Goal: Transaction & Acquisition: Purchase product/service

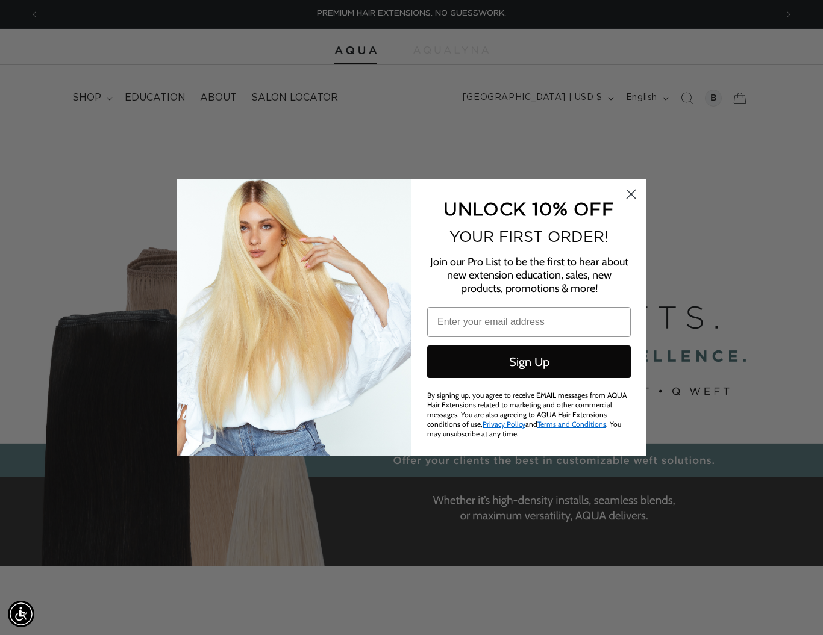
click at [629, 195] on icon "Close dialog" at bounding box center [630, 194] width 21 height 21
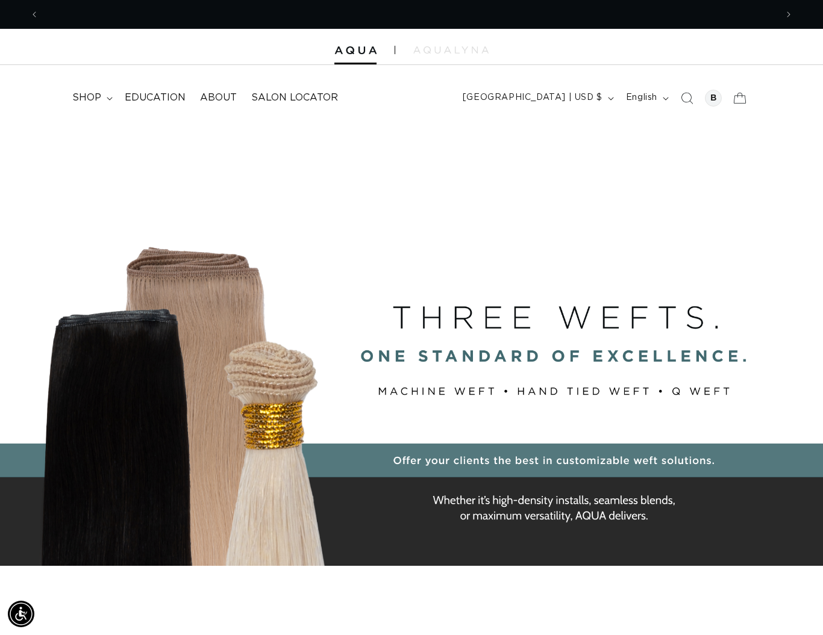
scroll to position [0, 737]
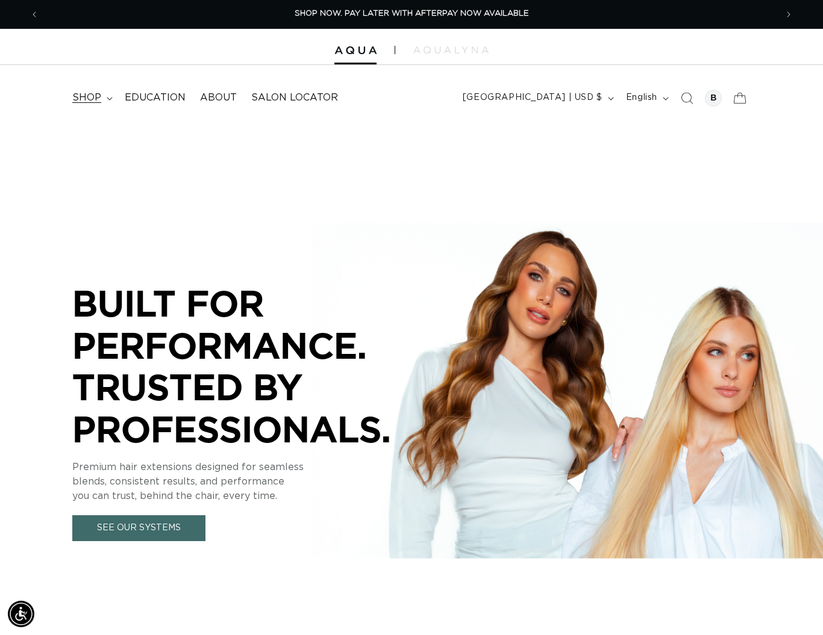
click at [78, 96] on span "shop" at bounding box center [86, 98] width 29 height 13
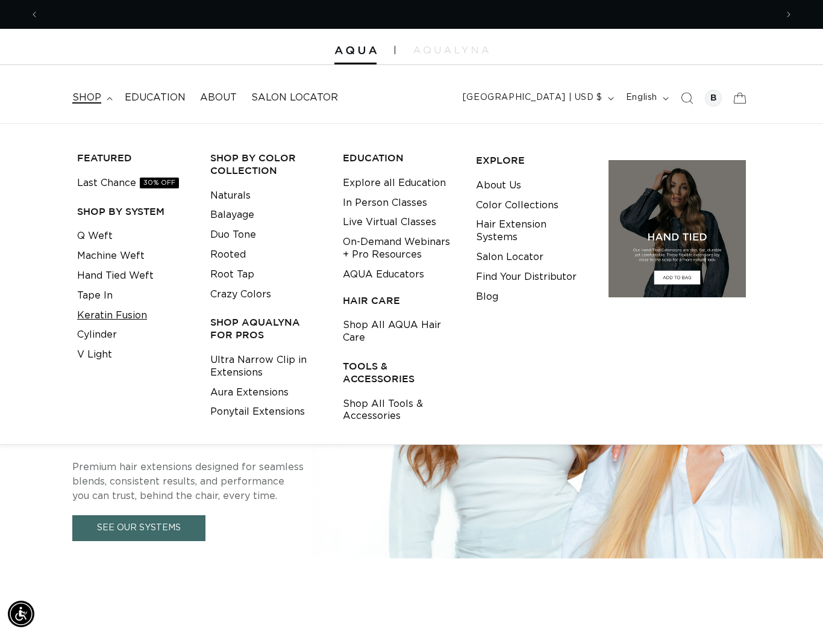
scroll to position [0, 1474]
click at [223, 292] on link "Crazy Colors" at bounding box center [240, 295] width 61 height 20
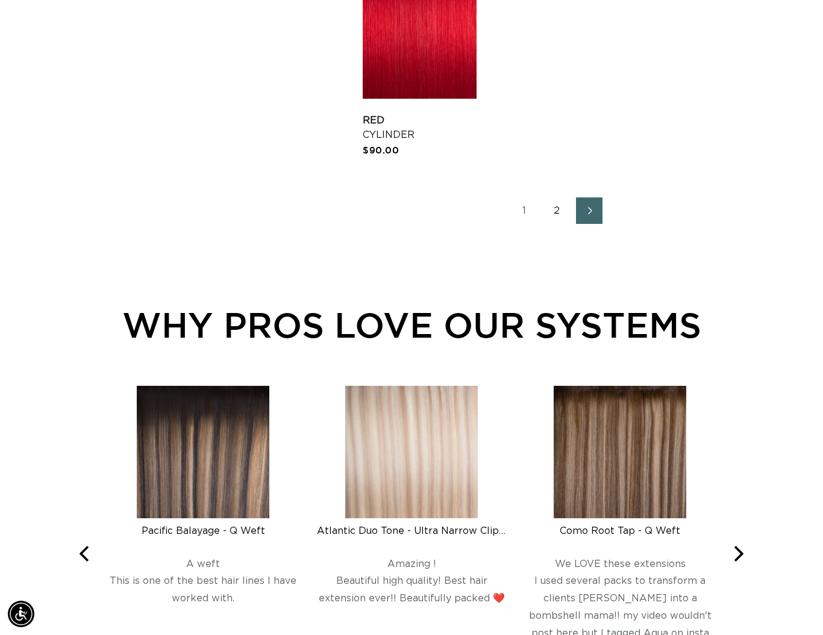
scroll to position [1770, 0]
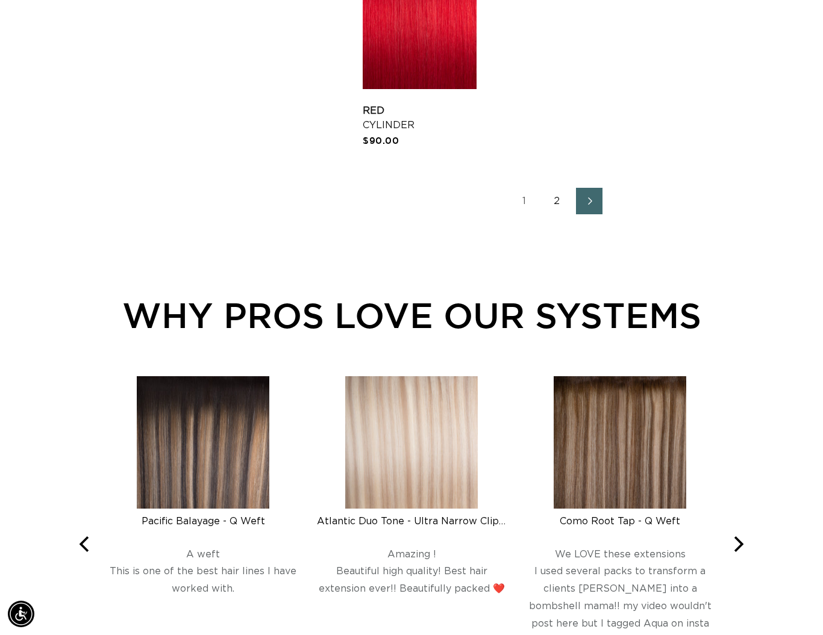
click at [548, 207] on link "2" at bounding box center [556, 201] width 26 height 26
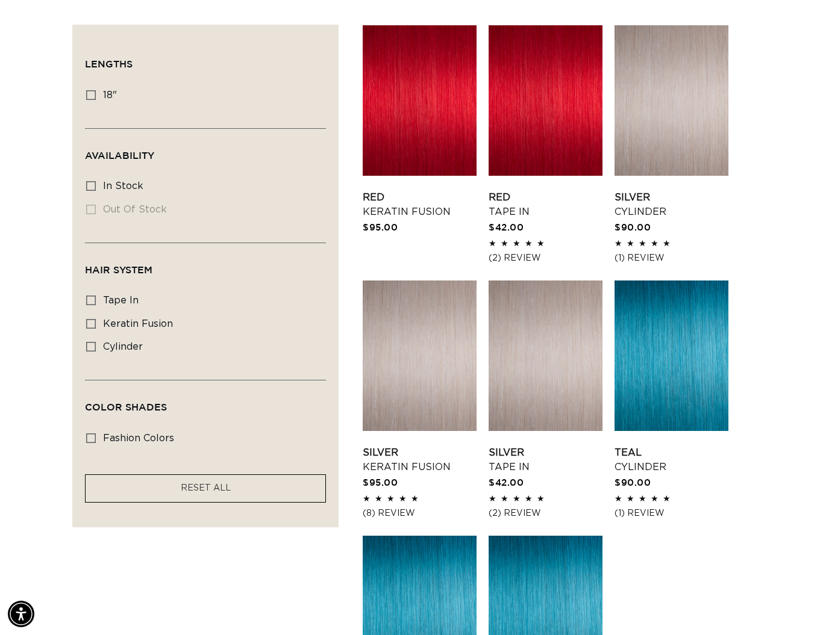
scroll to position [414, 0]
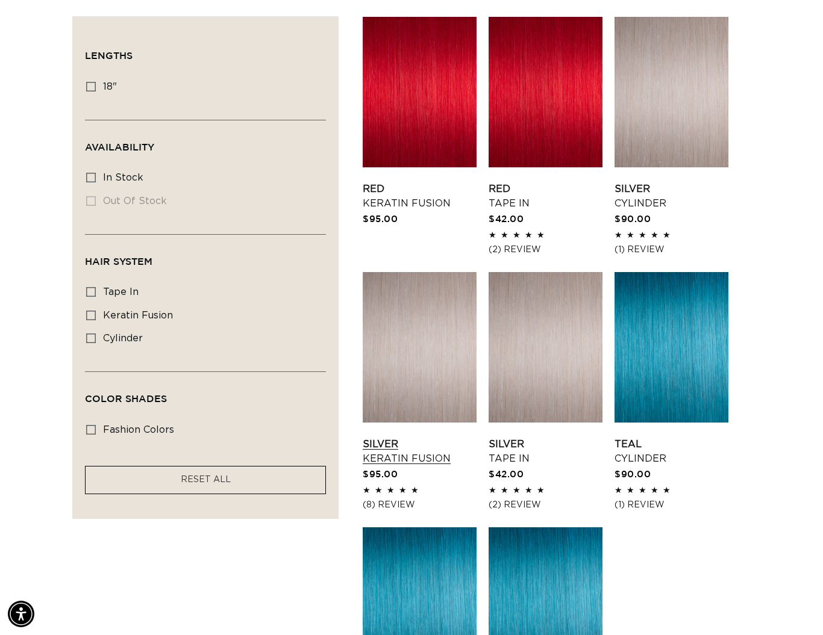
click at [461, 437] on link "Silver Keratin Fusion" at bounding box center [420, 451] width 114 height 29
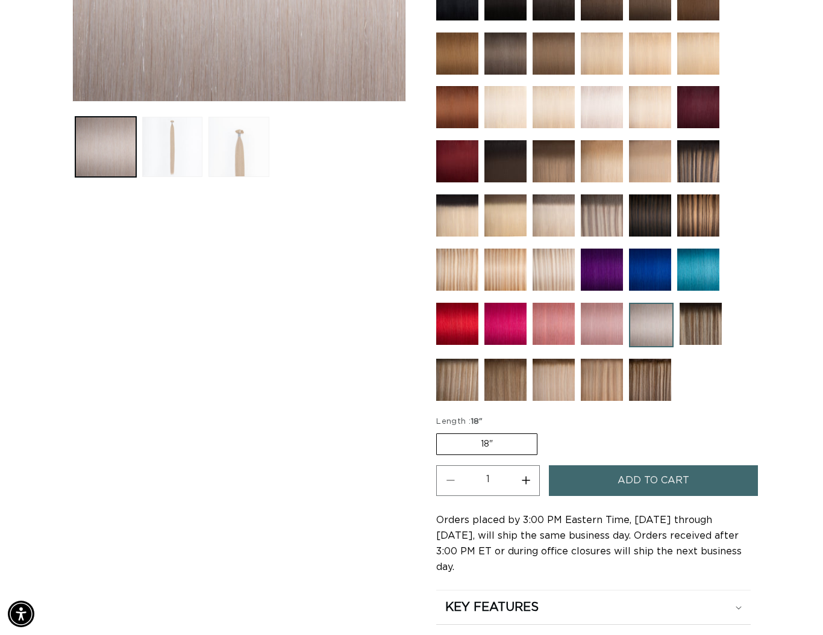
scroll to position [0, 1474]
click at [529, 483] on button "Increase quantity for Silver - Keratin Fusion" at bounding box center [525, 480] width 27 height 31
click at [449, 485] on button "Decrease quantity for Silver - Keratin Fusion" at bounding box center [450, 480] width 27 height 31
drag, startPoint x: 532, startPoint y: 482, endPoint x: 589, endPoint y: 481, distance: 56.6
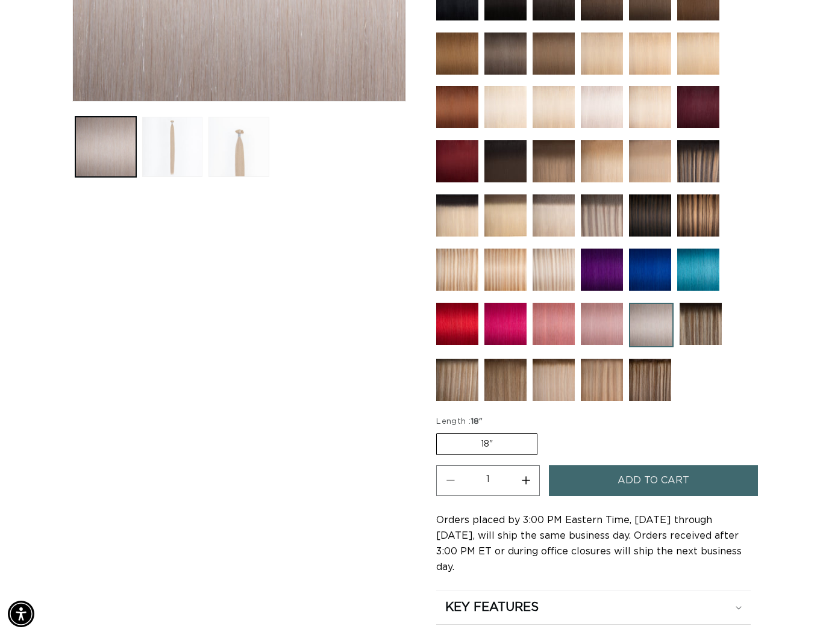
click at [533, 482] on button "Increase quantity for Silver - Keratin Fusion" at bounding box center [525, 480] width 27 height 31
type input "2"
click at [593, 481] on button "Add to cart" at bounding box center [653, 480] width 208 height 31
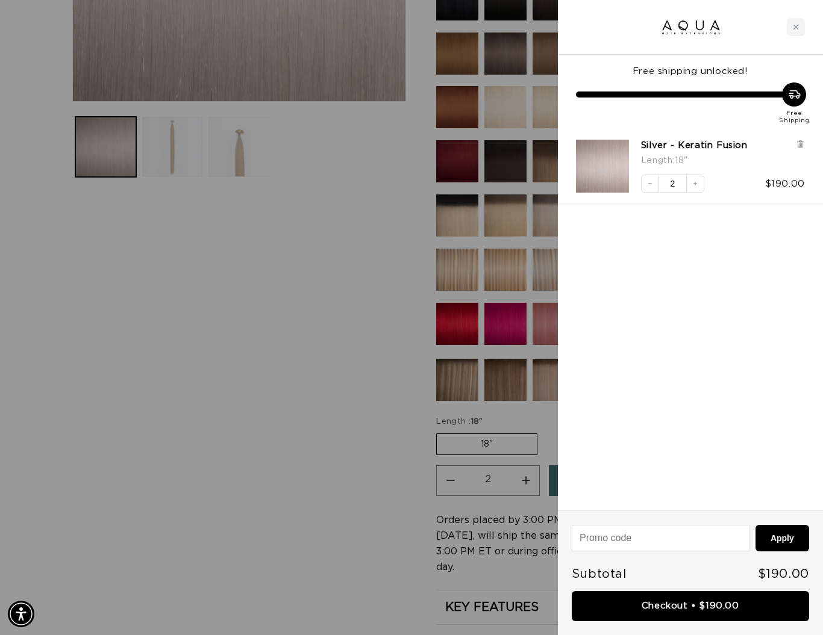
scroll to position [0, 1474]
click at [785, 23] on div at bounding box center [690, 27] width 265 height 55
click at [786, 26] on div "Close cart" at bounding box center [795, 27] width 18 height 18
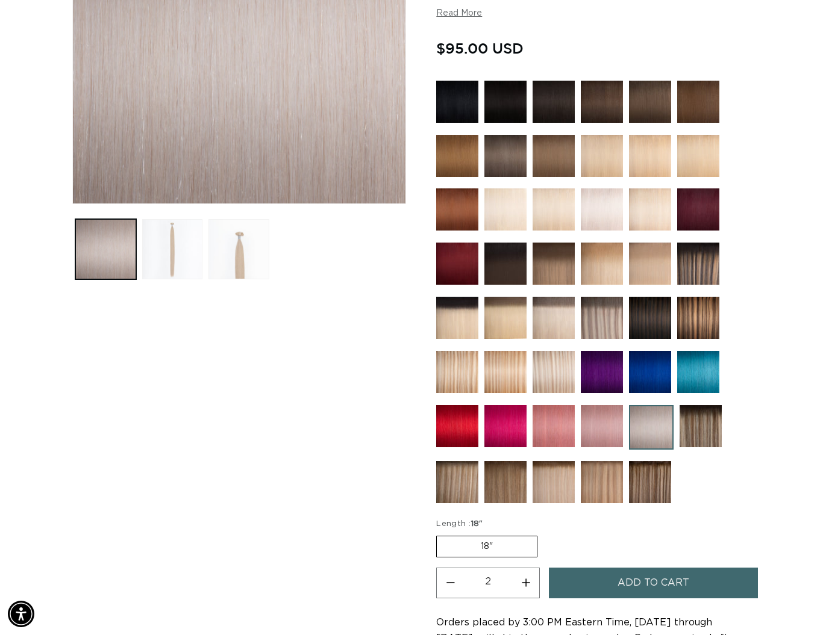
scroll to position [288, 0]
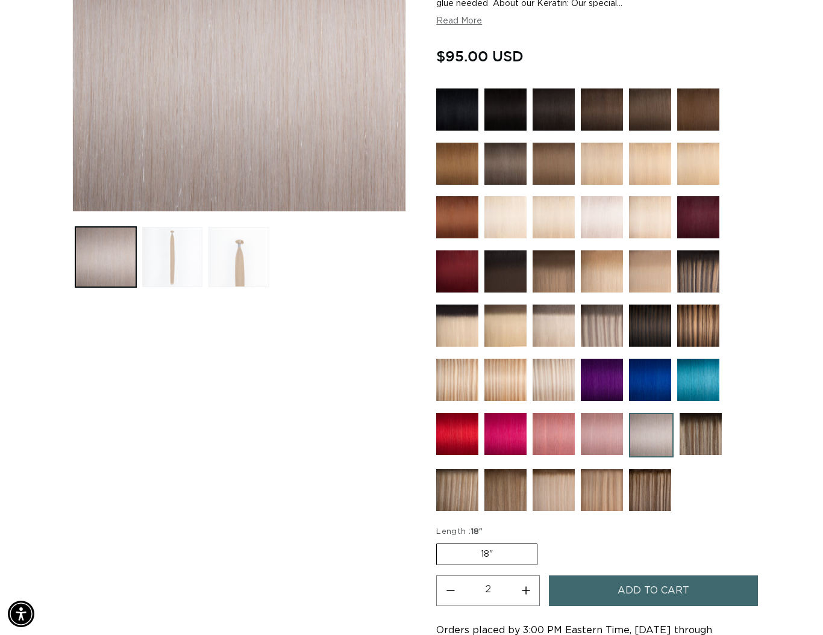
click at [607, 217] on img at bounding box center [602, 217] width 42 height 42
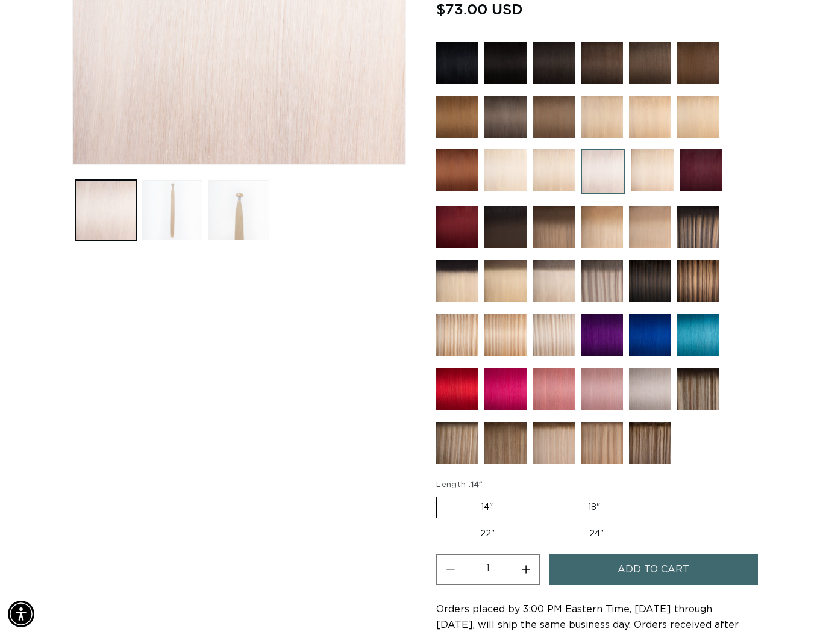
scroll to position [520, 0]
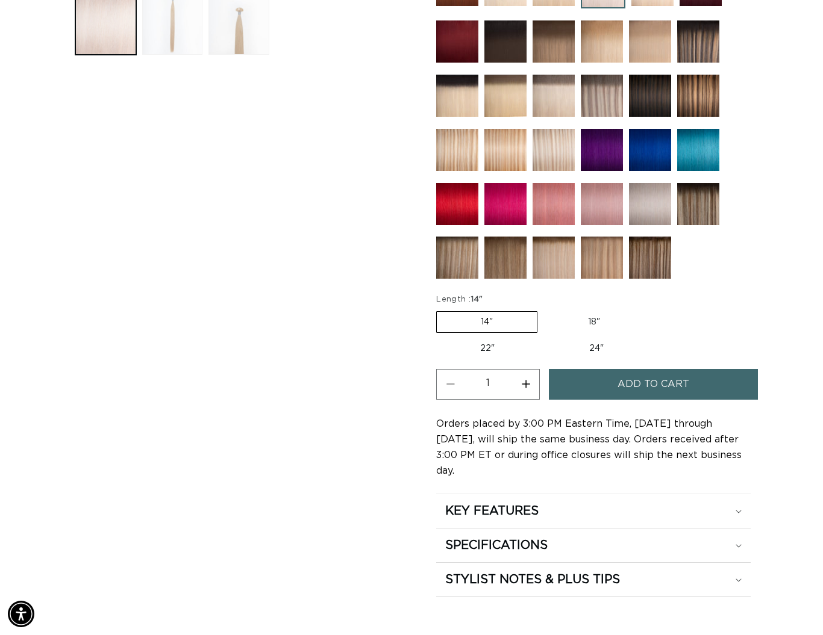
click at [650, 393] on span "Add to cart" at bounding box center [653, 384] width 72 height 31
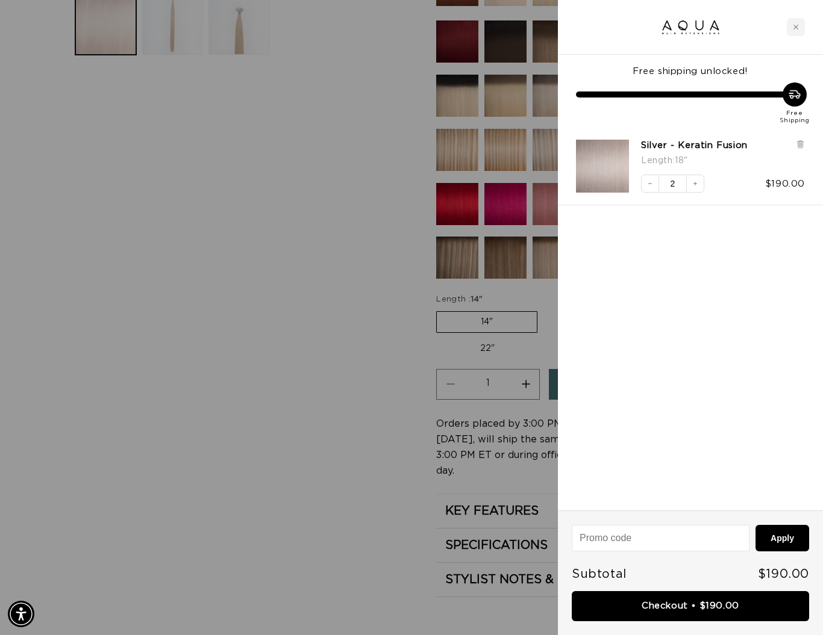
scroll to position [0, 0]
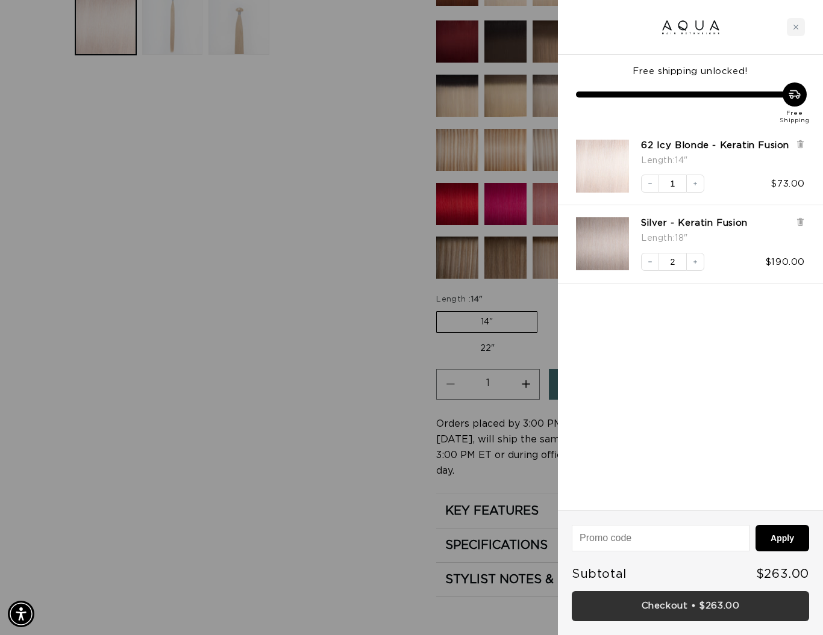
click at [714, 620] on link "Checkout • $263.00" at bounding box center [689, 606] width 237 height 31
